Goal: Task Accomplishment & Management: Complete application form

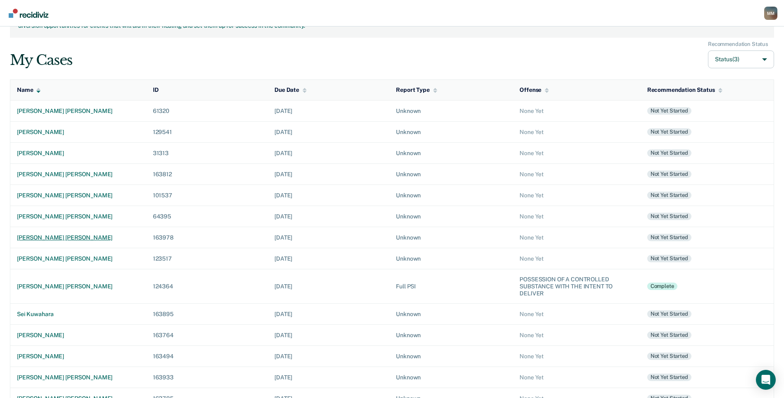
scroll to position [29, 0]
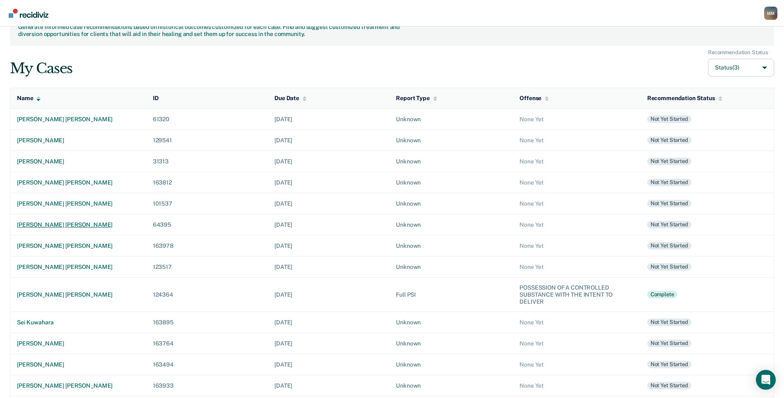
click at [62, 225] on div "[PERSON_NAME] [PERSON_NAME]" at bounding box center [78, 224] width 123 height 7
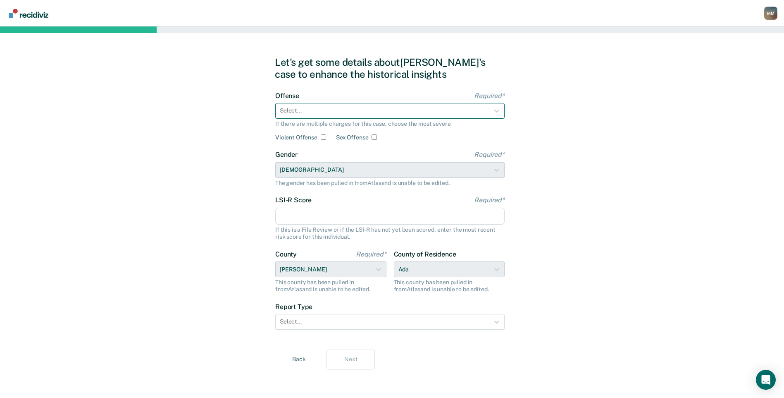
click at [352, 113] on div at bounding box center [382, 110] width 205 height 9
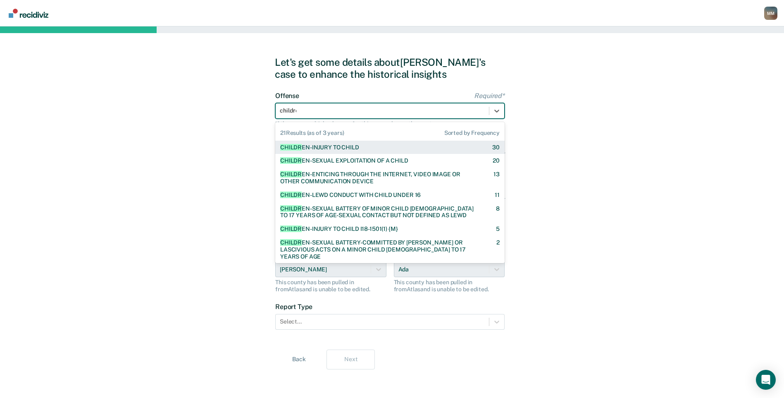
type input "children"
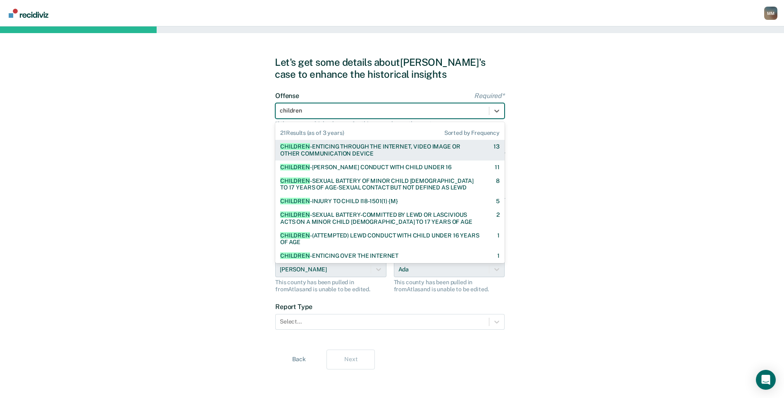
scroll to position [55, 0]
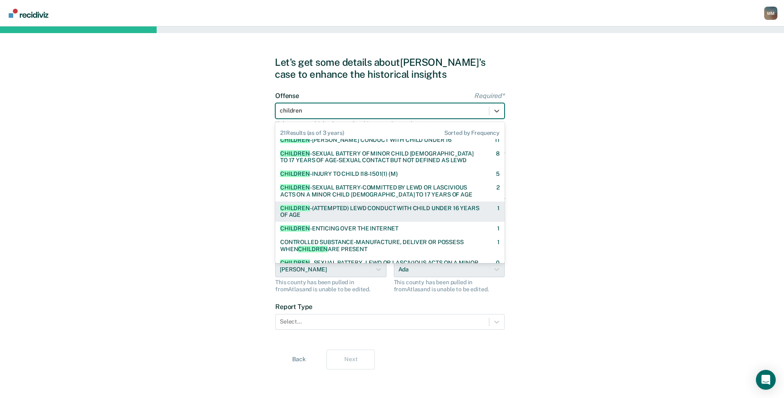
click at [366, 205] on div "CHILDREN -(ATTEMPTED) LEWD CONDUCT WITH CHILD UNDER 16 YEARS OF AGE" at bounding box center [381, 212] width 203 height 14
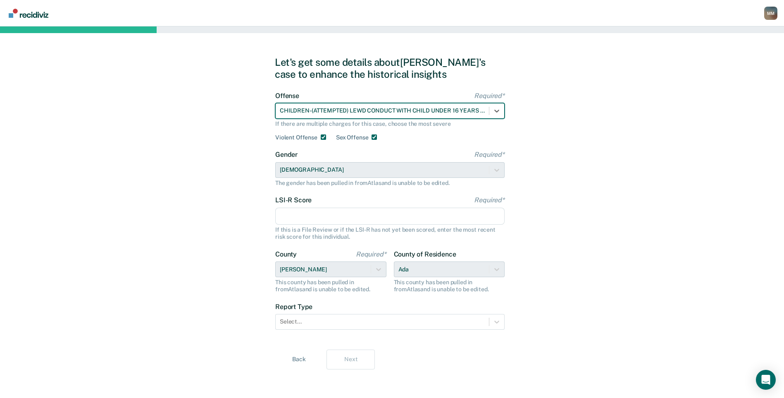
checkbox input "true"
click at [331, 213] on input "LSI-R Score Required*" at bounding box center [389, 216] width 229 height 17
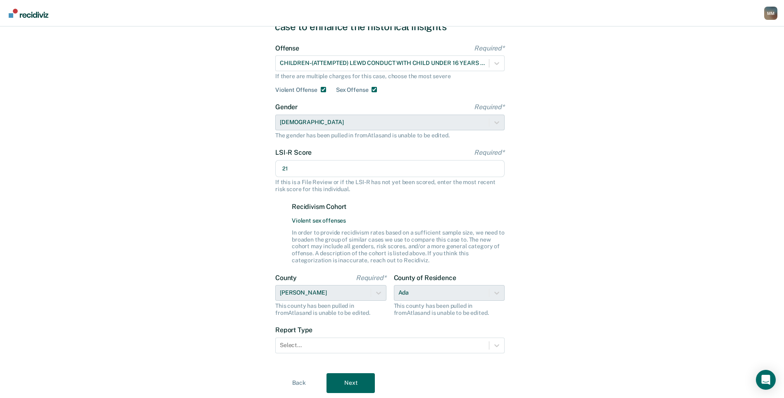
scroll to position [72, 0]
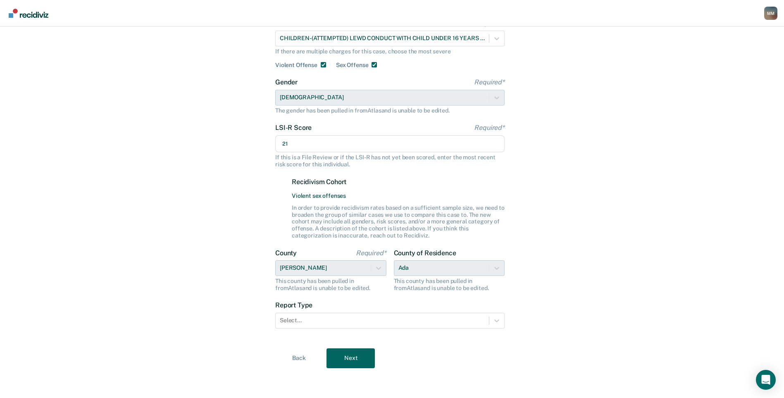
type input "21"
click at [412, 271] on div "County of Residence Ada This county has been pulled in from [GEOGRAPHIC_DATA] a…" at bounding box center [449, 270] width 111 height 43
click at [448, 274] on div "County of Residence Ada This county has been pulled in from [GEOGRAPHIC_DATA] a…" at bounding box center [449, 270] width 111 height 43
click at [448, 273] on div "County of Residence Ada This county has been pulled in from [GEOGRAPHIC_DATA] a…" at bounding box center [449, 270] width 111 height 43
click at [496, 321] on icon at bounding box center [497, 320] width 8 height 8
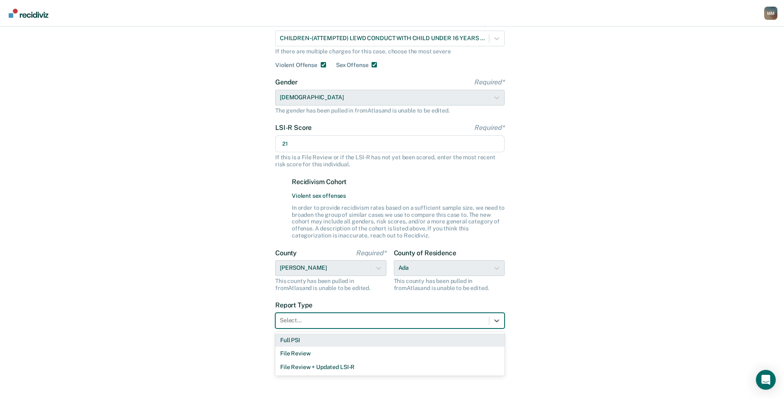
click at [347, 342] on div "Full PSI" at bounding box center [389, 340] width 229 height 14
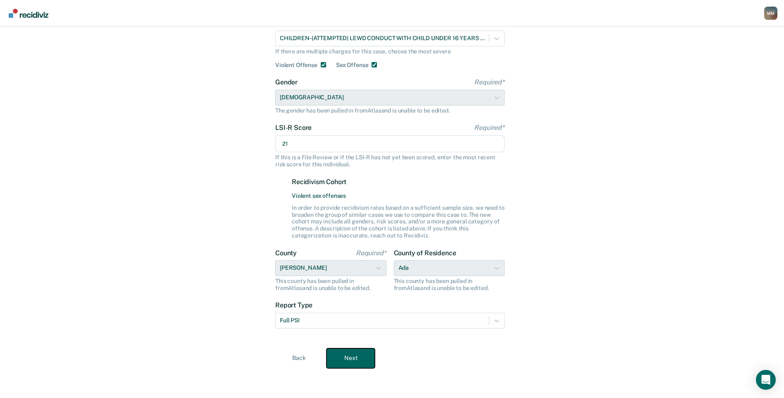
click at [342, 361] on button "Next" at bounding box center [351, 358] width 48 height 20
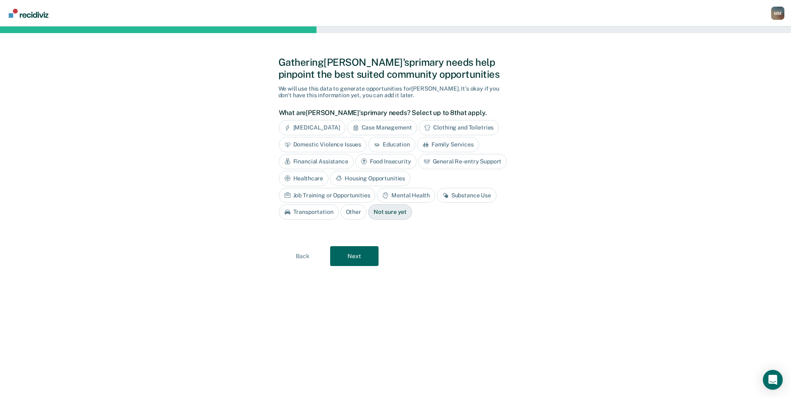
click at [389, 129] on div "Case Management" at bounding box center [382, 127] width 70 height 15
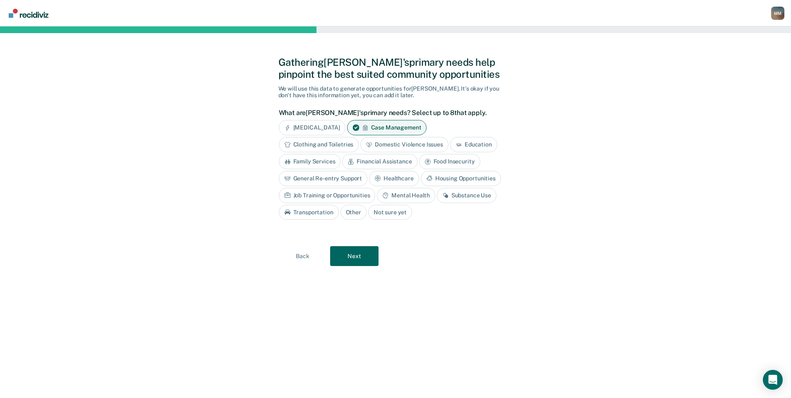
click at [388, 158] on div "Financial Assistance" at bounding box center [379, 161] width 75 height 15
click at [428, 177] on icon at bounding box center [429, 178] width 7 height 7
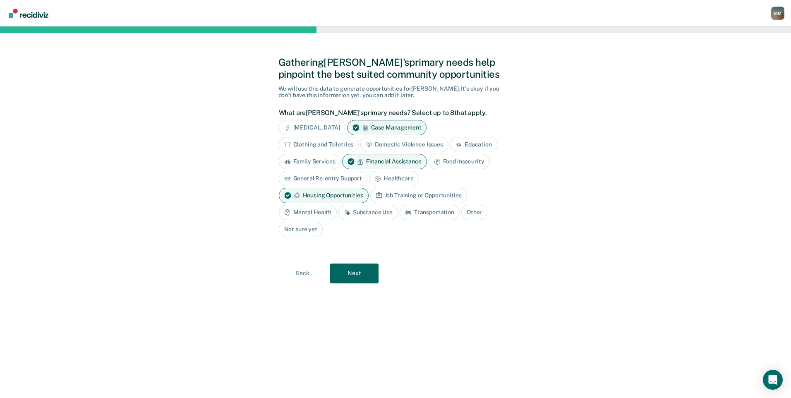
click at [341, 177] on div "General Re-entry Support" at bounding box center [323, 178] width 89 height 15
click at [321, 209] on div "Mental Health" at bounding box center [308, 212] width 58 height 15
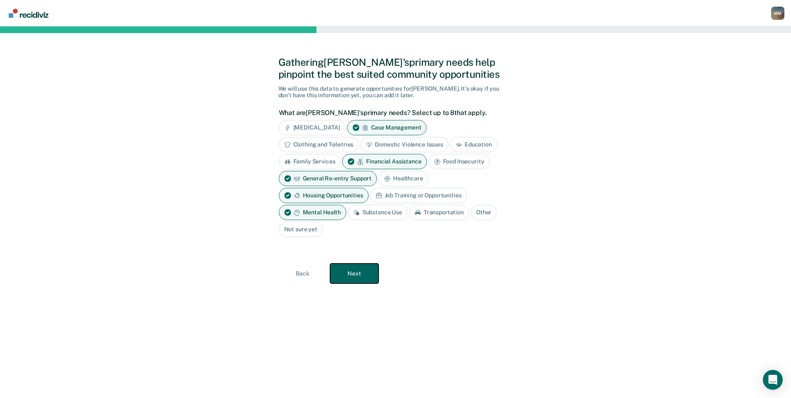
click at [357, 272] on button "Next" at bounding box center [354, 273] width 48 height 20
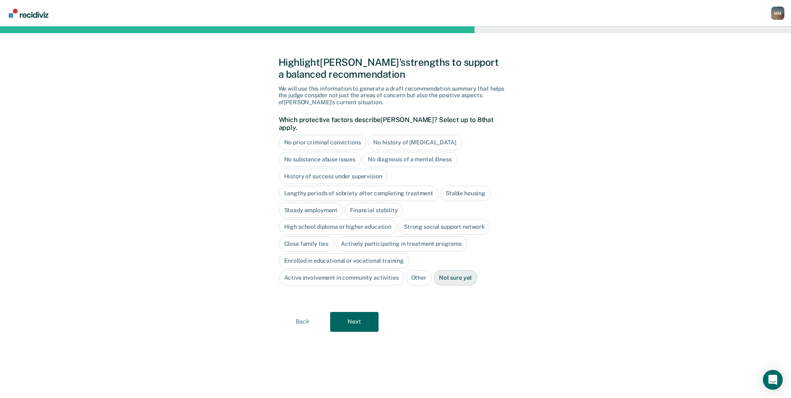
click at [366, 219] on div "High school diploma or higher education" at bounding box center [338, 226] width 118 height 15
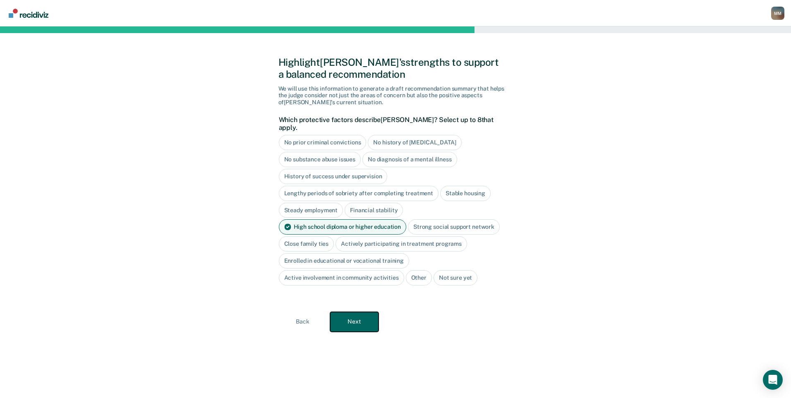
click at [358, 315] on button "Next" at bounding box center [354, 322] width 48 height 20
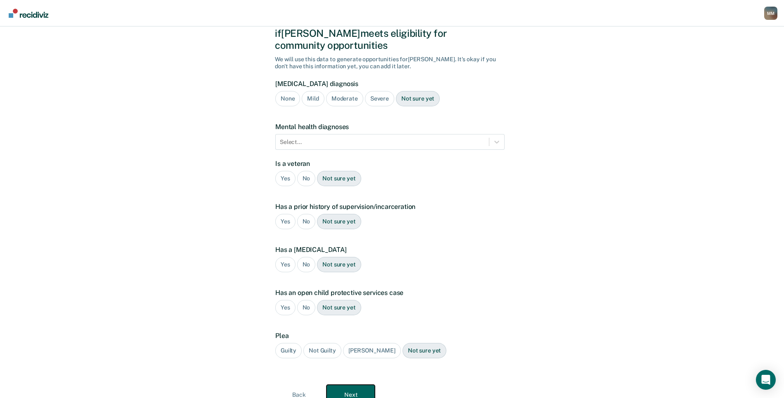
scroll to position [55, 0]
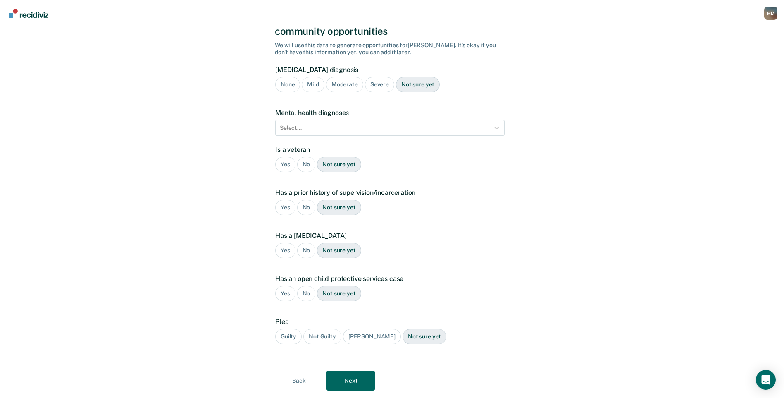
click at [291, 157] on div "Yes" at bounding box center [285, 164] width 20 height 15
click at [287, 200] on div "Yes" at bounding box center [285, 207] width 20 height 15
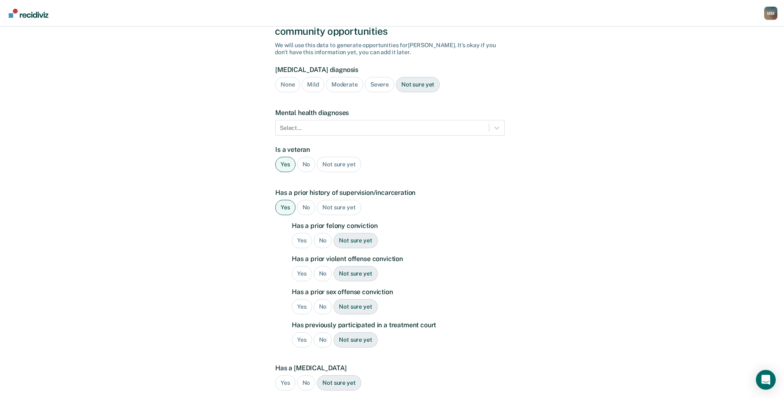
click at [301, 233] on div "Yes" at bounding box center [302, 240] width 20 height 15
click at [303, 266] on div "Yes" at bounding box center [302, 273] width 20 height 15
click at [304, 299] on div "Yes" at bounding box center [302, 306] width 20 height 15
click at [318, 332] on div "No" at bounding box center [323, 339] width 19 height 15
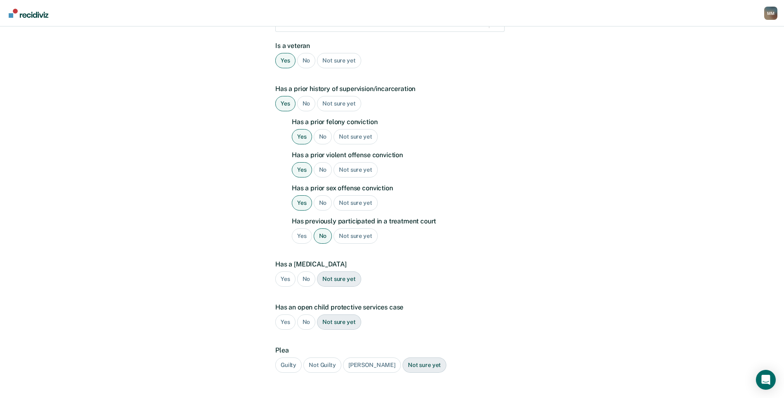
scroll to position [165, 0]
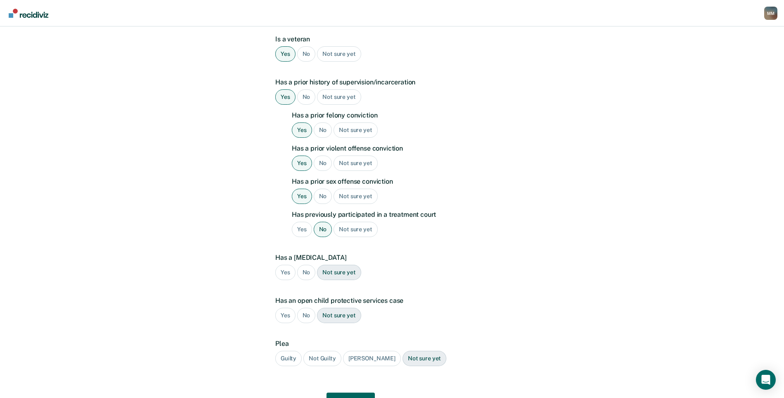
click at [309, 265] on div "No" at bounding box center [306, 272] width 19 height 15
click at [308, 308] on div "No" at bounding box center [306, 315] width 19 height 15
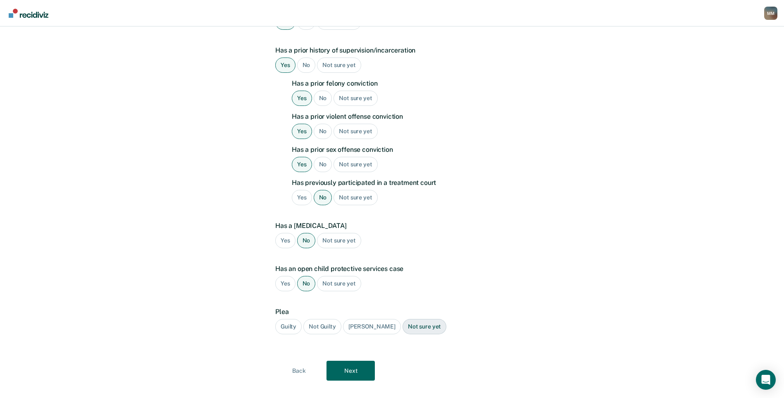
scroll to position [198, 0]
click at [289, 318] on div "Guilty" at bounding box center [288, 325] width 26 height 15
click at [350, 360] on button "Next" at bounding box center [351, 370] width 48 height 20
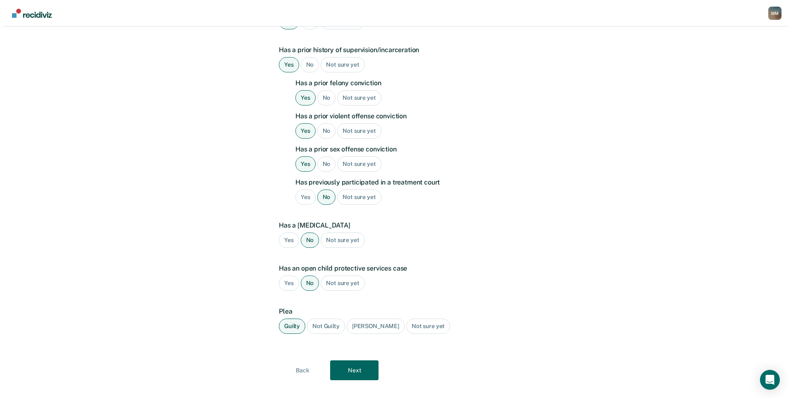
scroll to position [0, 0]
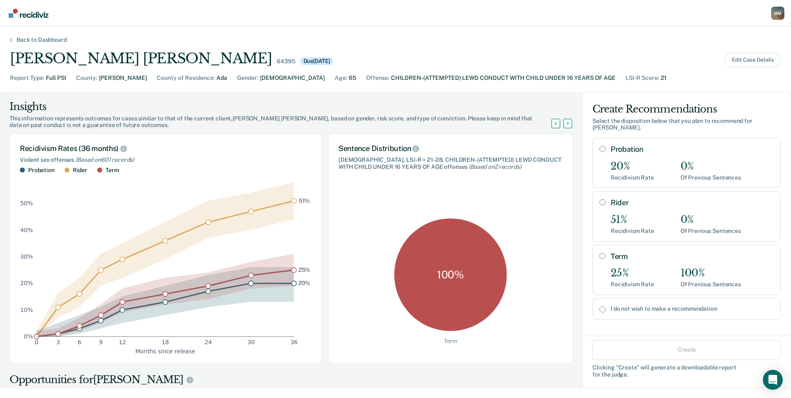
click at [599, 306] on input "I do not wish to make a recommendation" at bounding box center [602, 309] width 6 height 7
radio input "true"
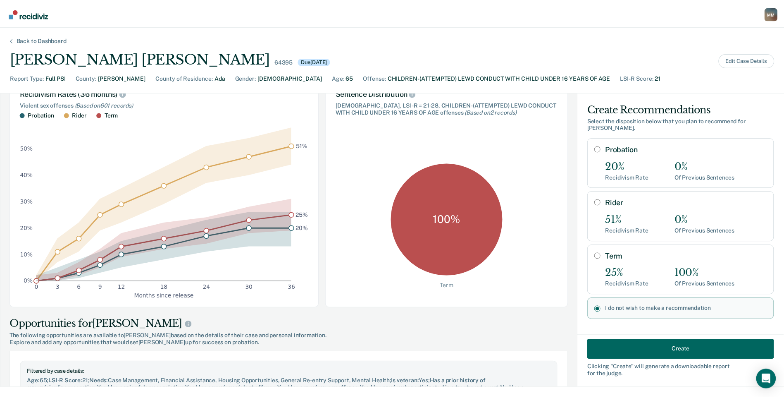
scroll to position [83, 0]
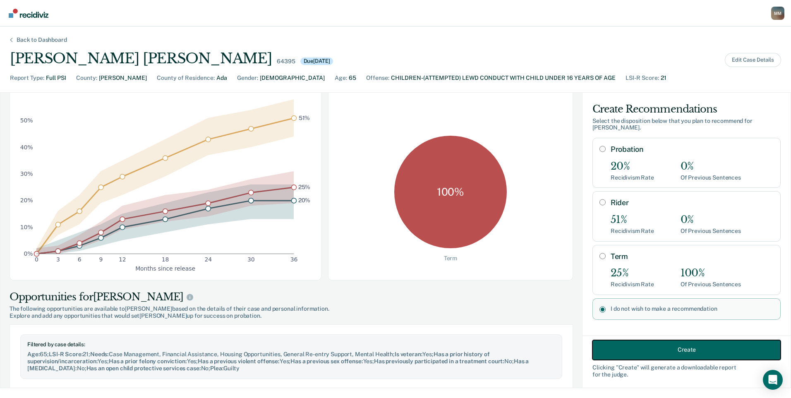
click at [644, 347] on button "Create" at bounding box center [686, 349] width 188 height 20
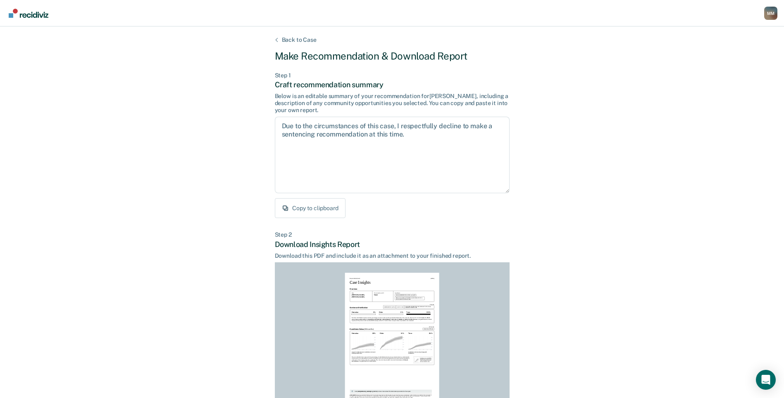
scroll to position [74, 0]
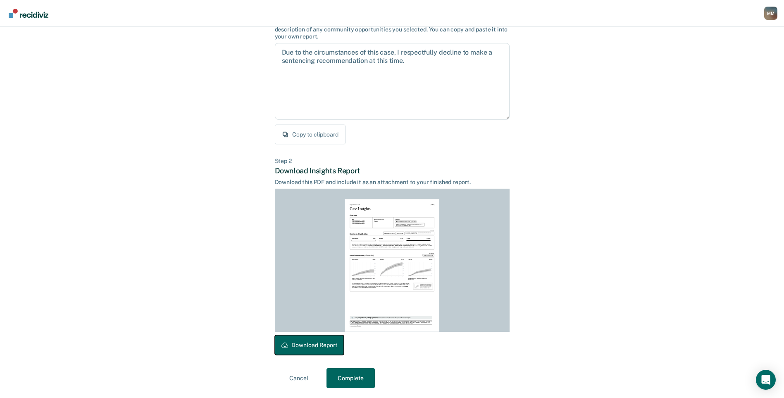
click at [320, 343] on button "Download Report" at bounding box center [309, 345] width 69 height 20
click at [343, 380] on button "Complete" at bounding box center [351, 378] width 48 height 20
